Goal: Information Seeking & Learning: Learn about a topic

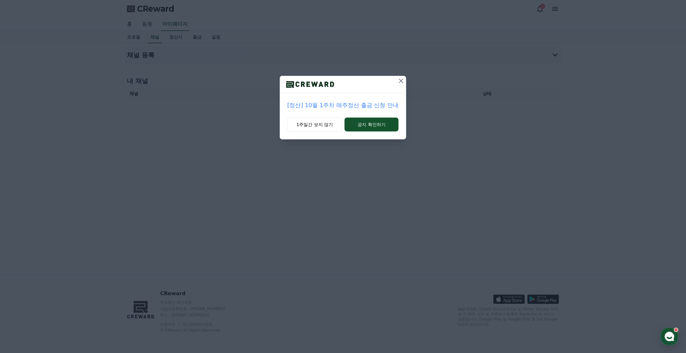
click at [402, 79] on icon at bounding box center [401, 81] width 4 height 4
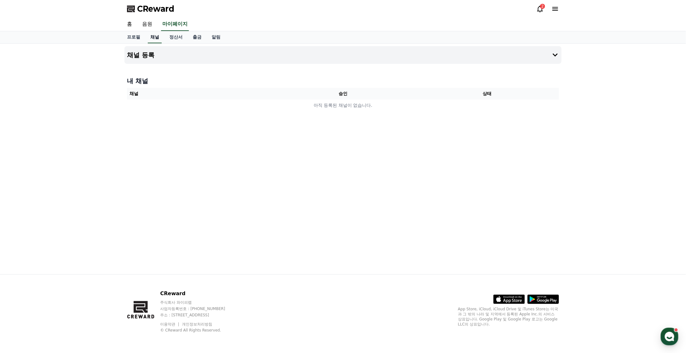
click at [157, 38] on link "채널" at bounding box center [155, 37] width 14 height 12
click at [176, 38] on link "정산서" at bounding box center [175, 37] width 23 height 12
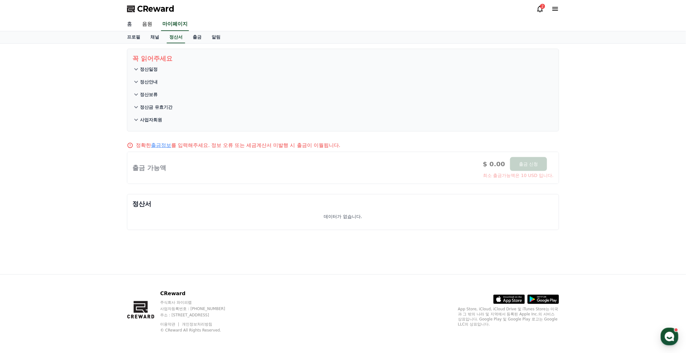
click at [132, 24] on link "홈" at bounding box center [129, 24] width 15 height 13
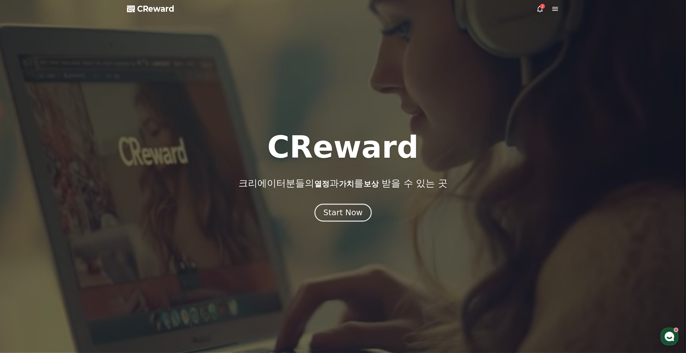
click at [357, 217] on div "Start Now" at bounding box center [343, 212] width 39 height 11
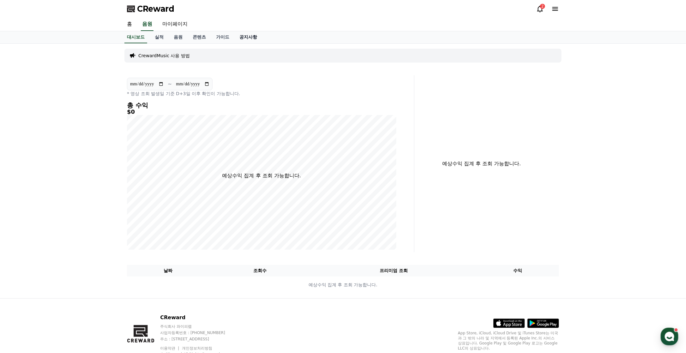
click at [253, 40] on link "공지사항" at bounding box center [248, 37] width 28 height 12
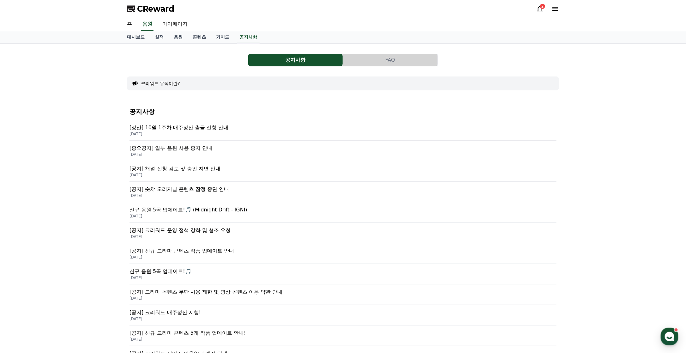
drag, startPoint x: 27, startPoint y: 207, endPoint x: 38, endPoint y: 206, distance: 10.8
click at [27, 207] on div "공지사항 FAQ 크리워드 뮤직이란? 공지사항 [정산] 10월 1주차 매주정산 출금 신청 안내 [DATE] [중요공지] 일부 음원 사용 중지 안…" at bounding box center [343, 253] width 686 height 418
